Goal: Information Seeking & Learning: Learn about a topic

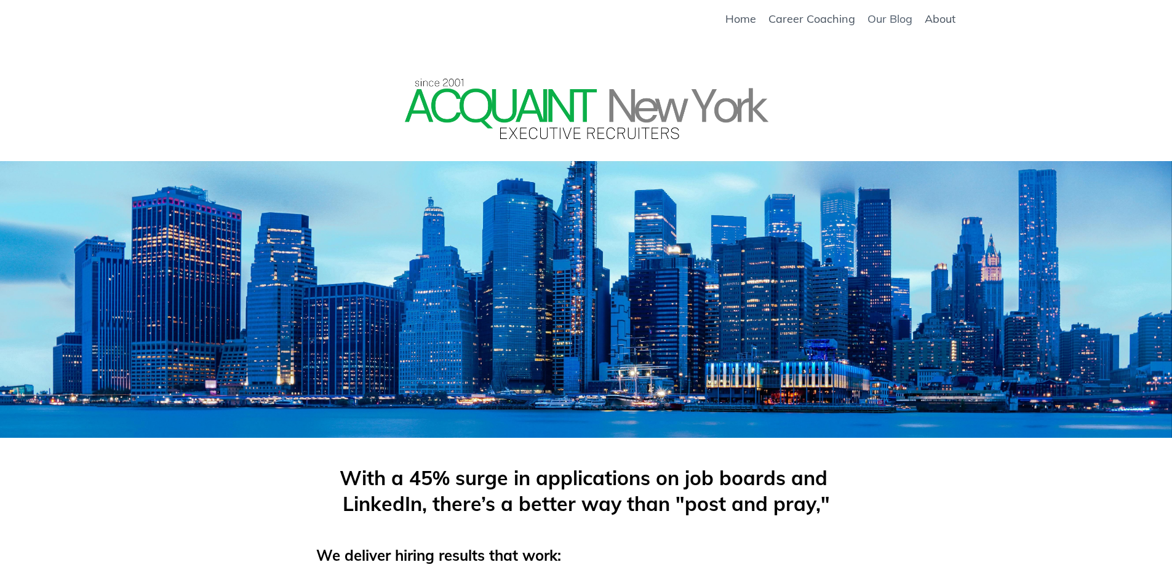
click at [900, 19] on link "Our Blog" at bounding box center [889, 19] width 45 height 14
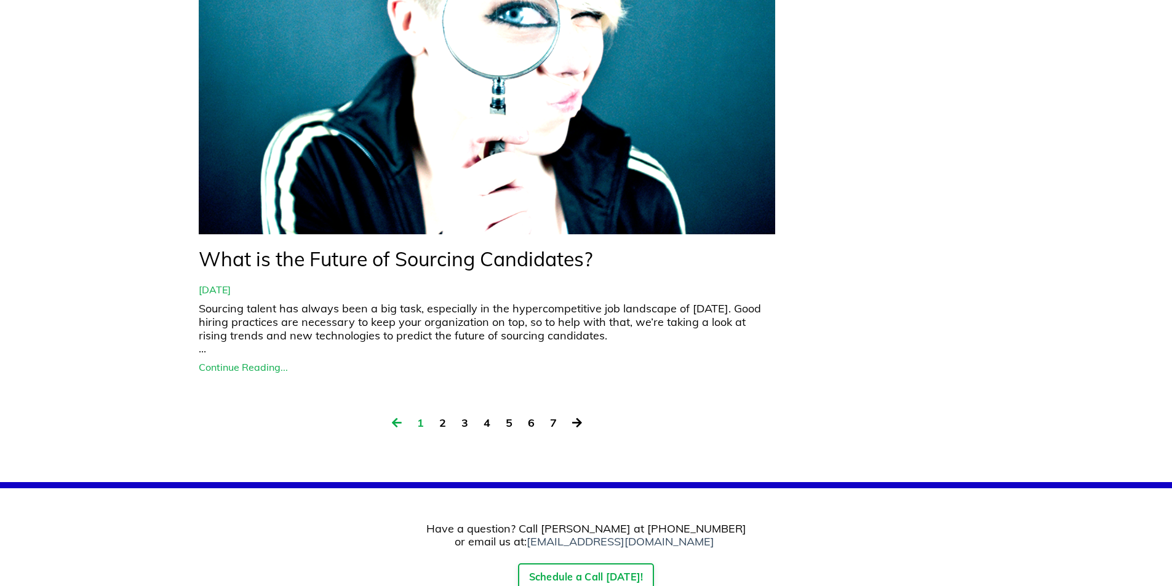
scroll to position [5514, 0]
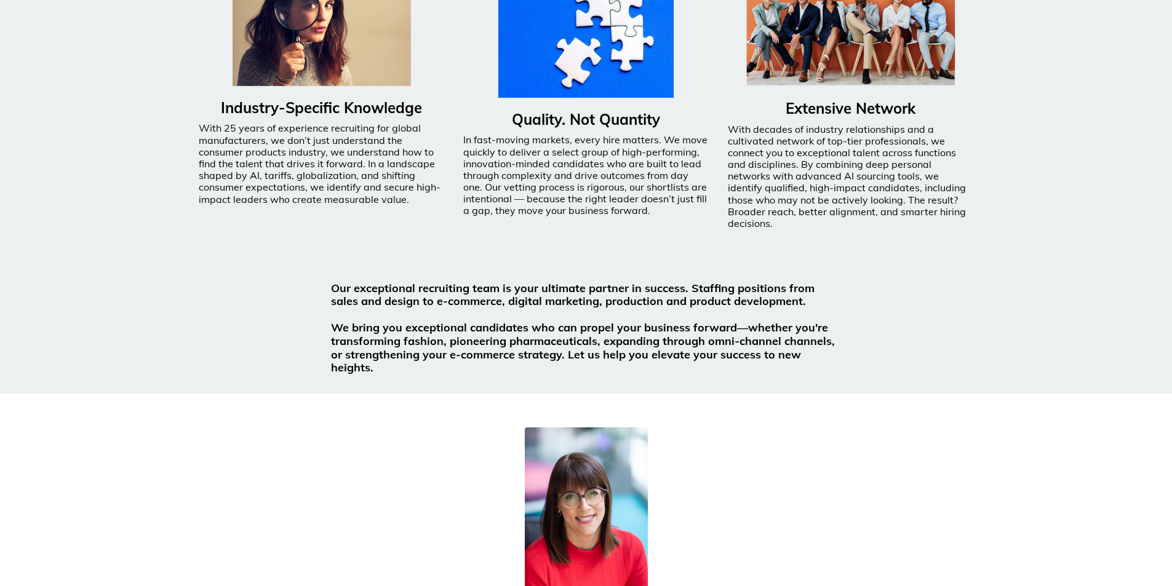
scroll to position [937, 0]
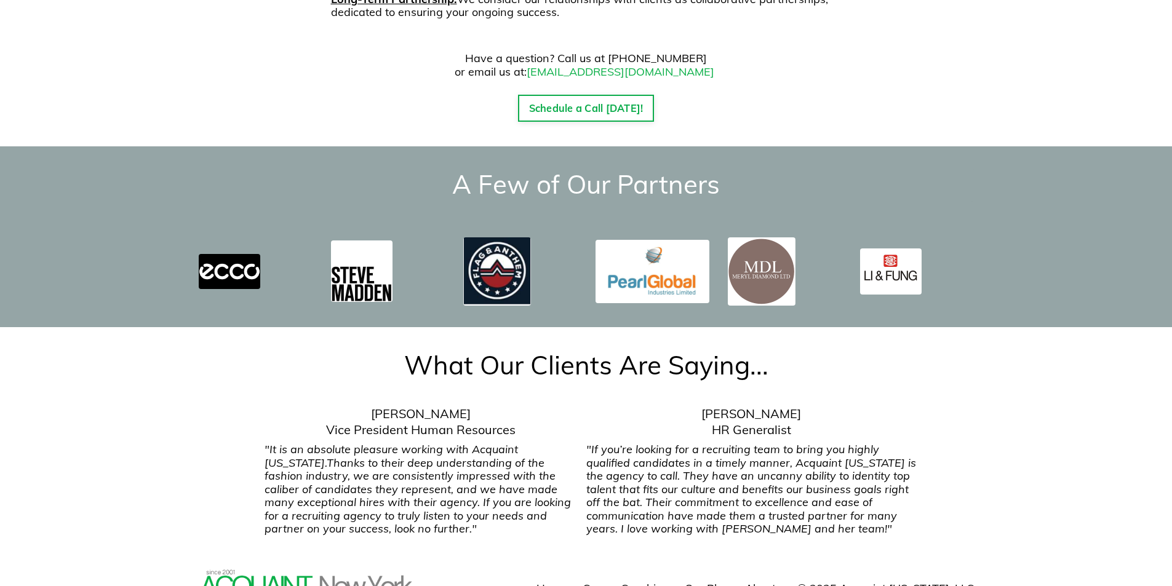
scroll to position [1798, 0]
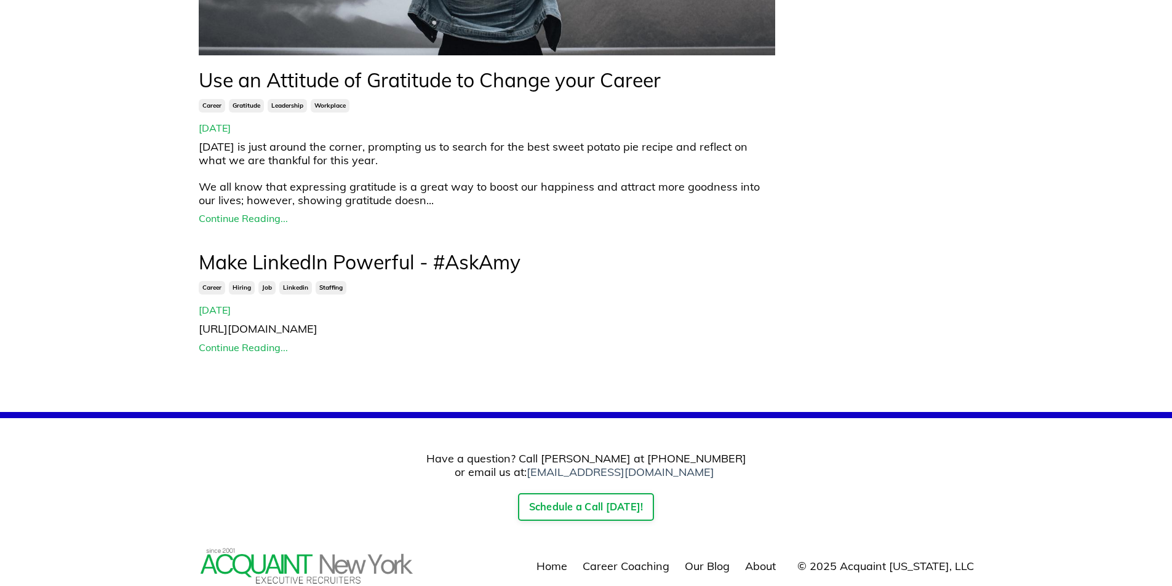
scroll to position [1368, 0]
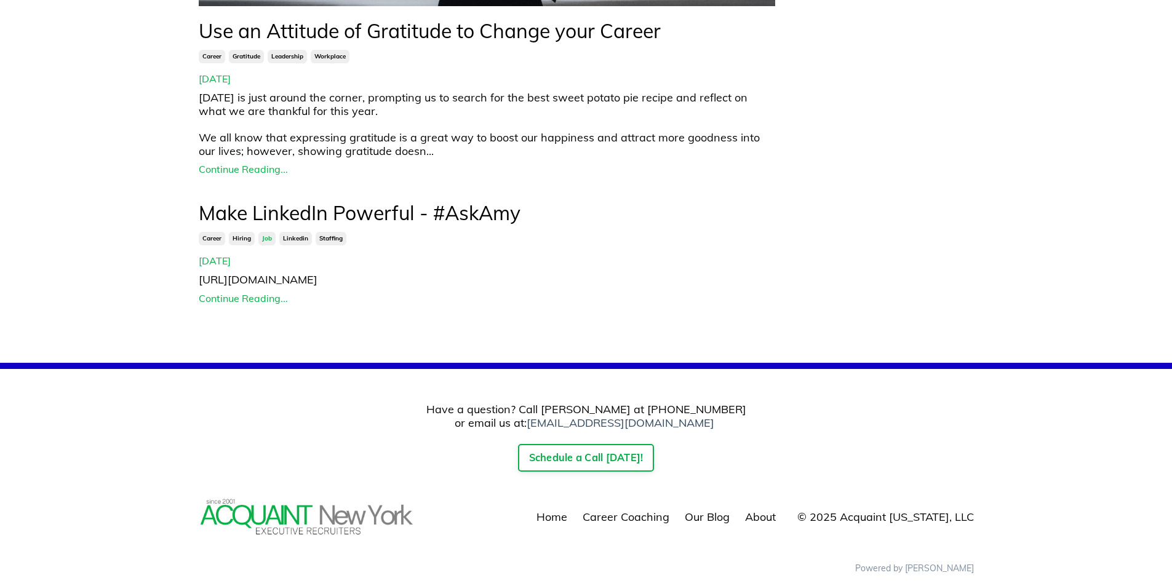
click at [269, 238] on link "job" at bounding box center [266, 239] width 17 height 14
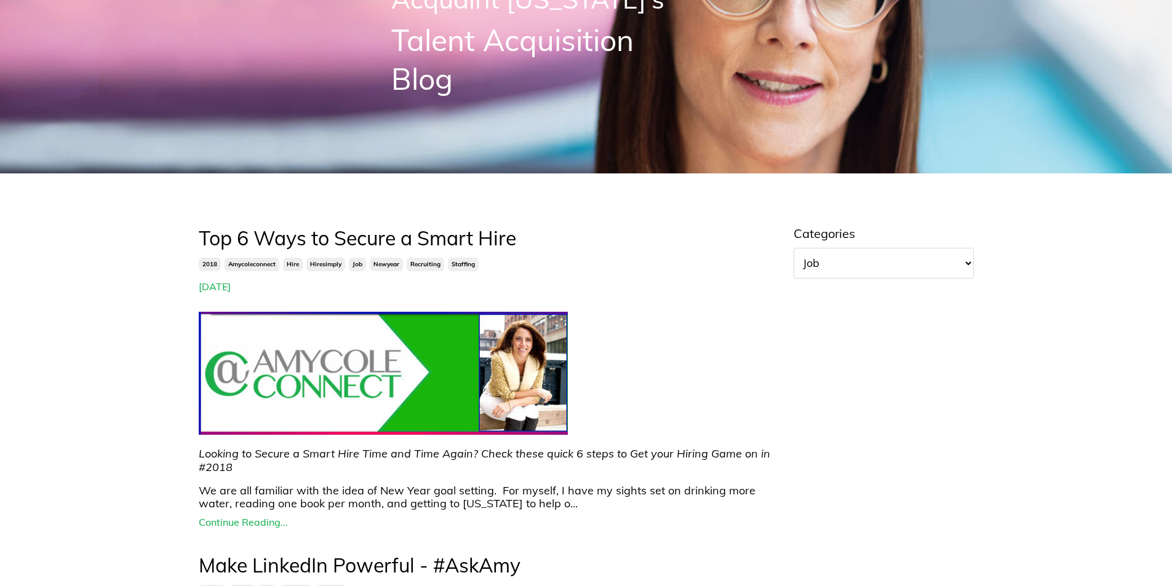
scroll to position [269, 0]
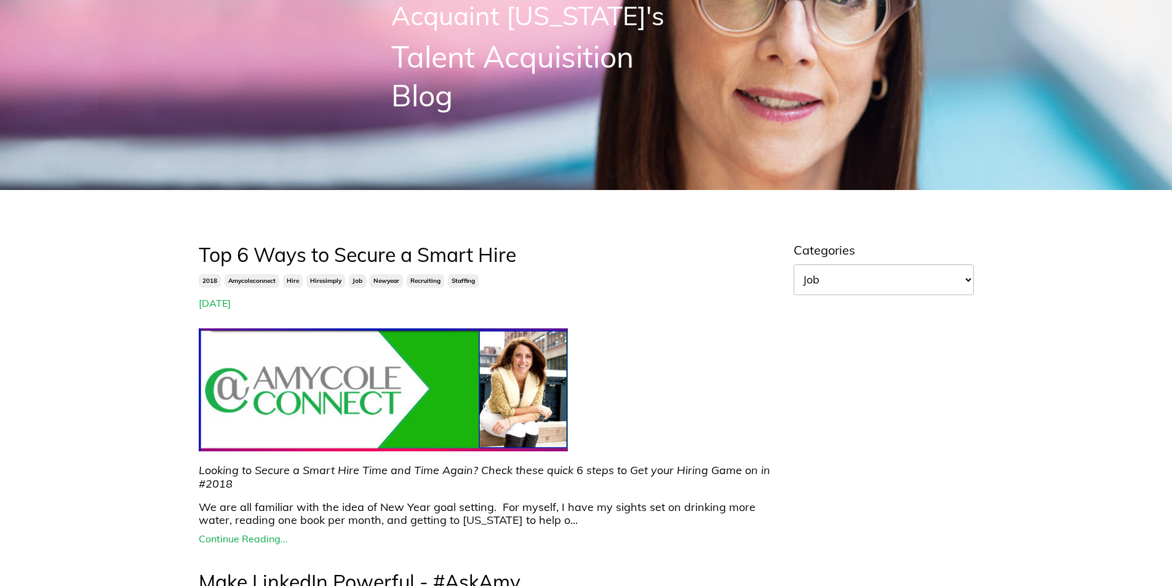
click at [856, 275] on select "All Categories #1fashionrecruiter #advice #bias #candidate #careercoach #career…" at bounding box center [883, 279] width 180 height 31
click at [793, 264] on select "All Categories #1fashionrecruiter #advice #bias #candidate #careercoach #career…" at bounding box center [883, 279] width 180 height 31
click at [834, 284] on select "All Categories #1fashionrecruiter #advice #bias #candidate #careercoach #career…" at bounding box center [883, 279] width 180 height 31
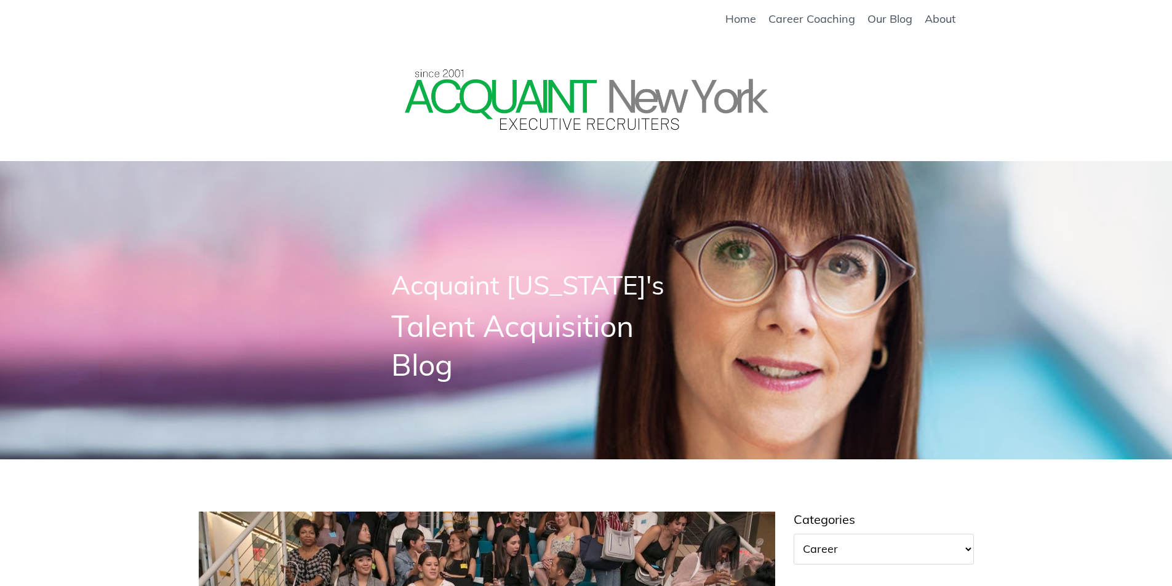
scroll to position [1368, 0]
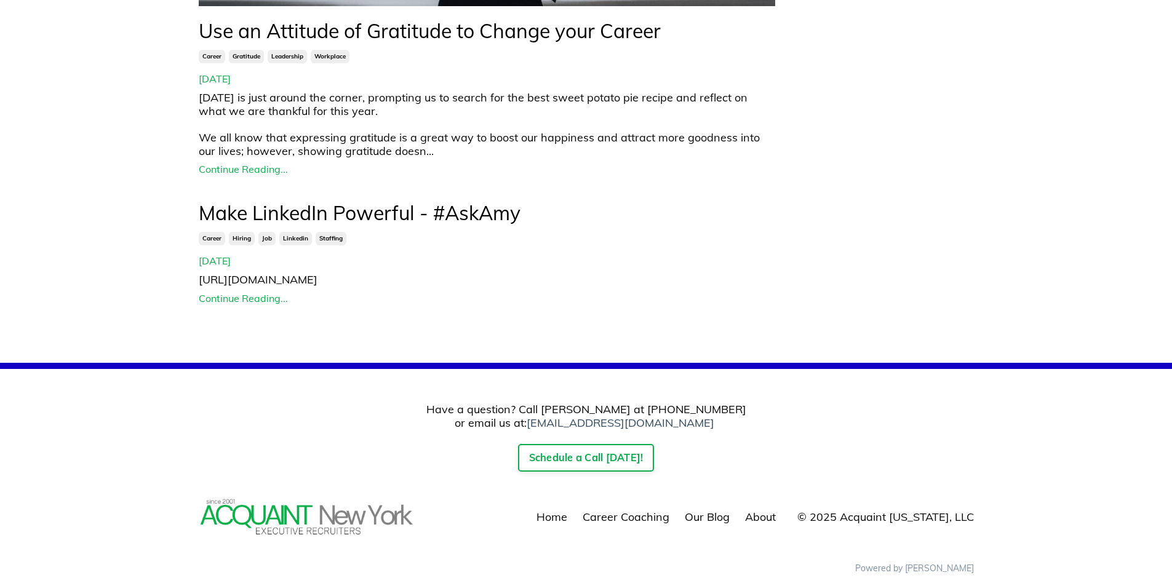
drag, startPoint x: 0, startPoint y: 0, endPoint x: 789, endPoint y: 166, distance: 806.3
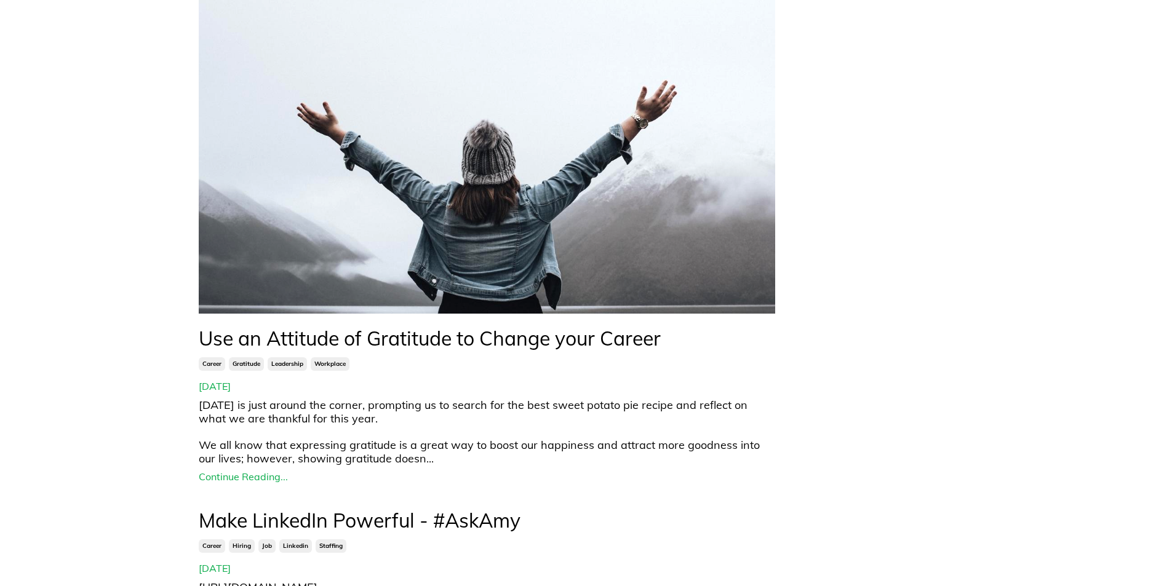
scroll to position [815, 0]
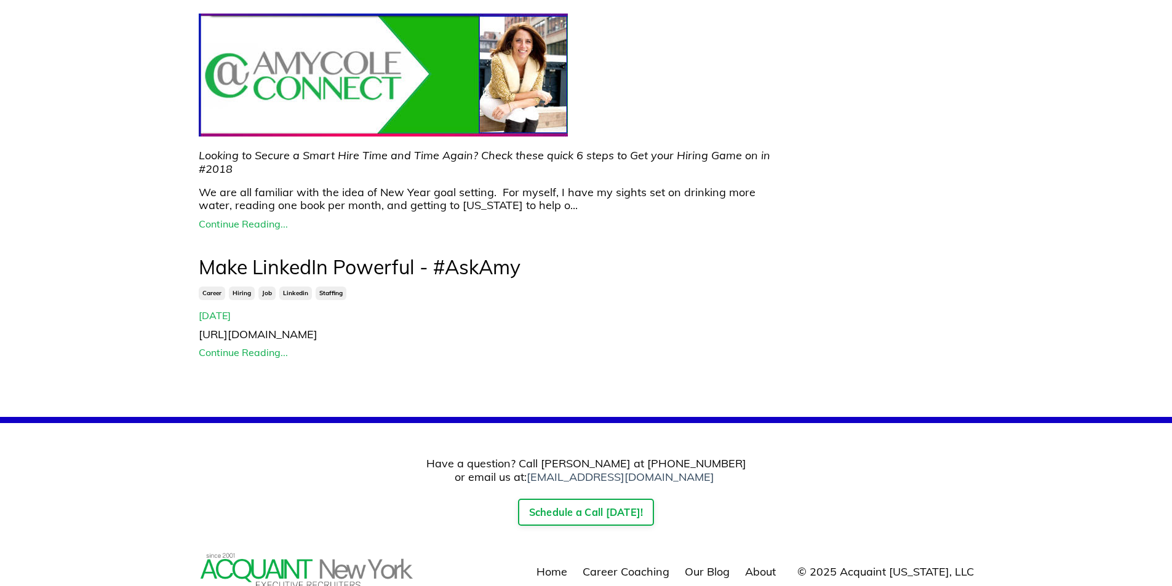
scroll to position [638, 0]
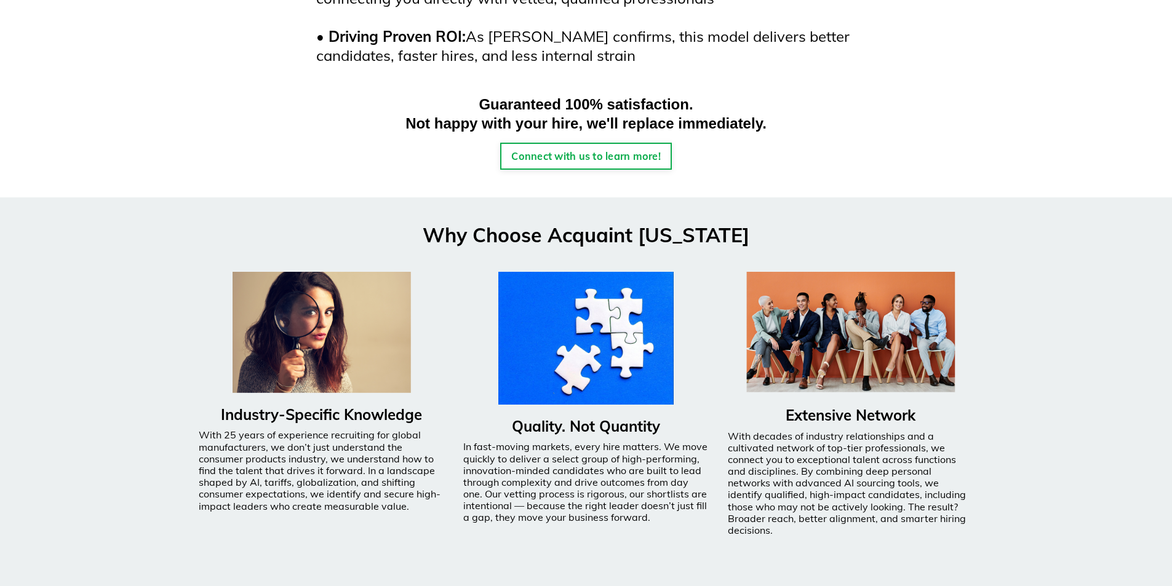
scroll to position [677, 0]
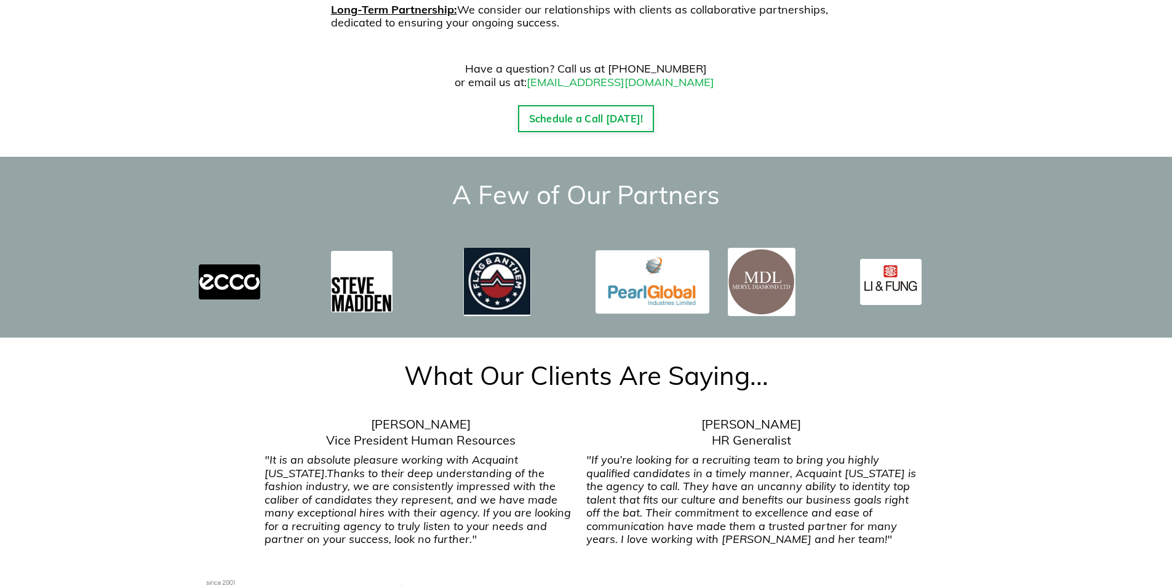
scroll to position [1798, 0]
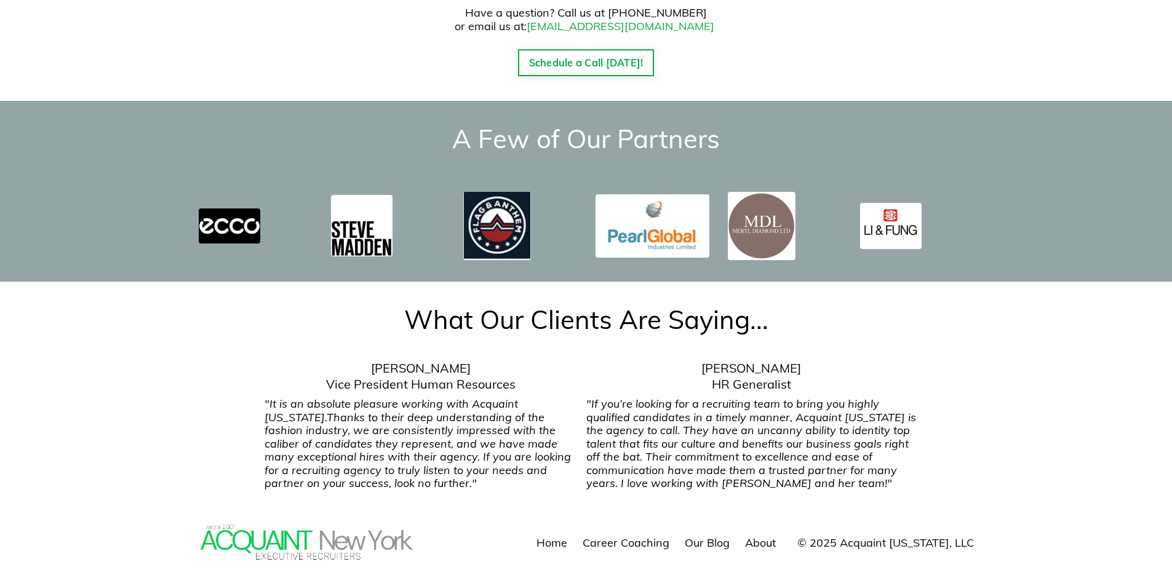
click at [306, 526] on img at bounding box center [306, 542] width 215 height 41
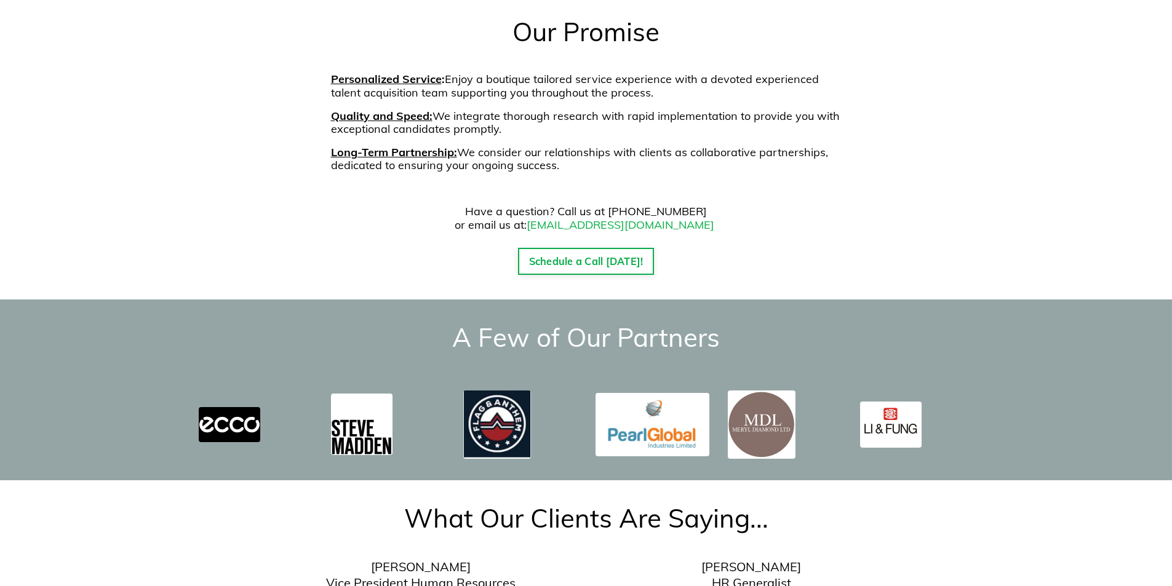
scroll to position [1798, 0]
